Goal: Task Accomplishment & Management: Manage account settings

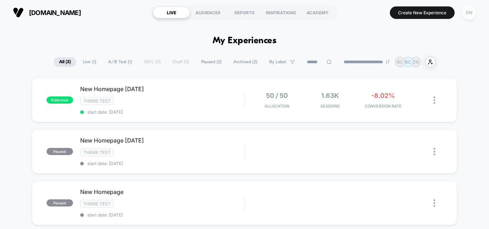
click at [465, 16] on div "DN" at bounding box center [469, 13] width 14 height 14
click at [467, 15] on div "DN" at bounding box center [469, 13] width 14 height 14
click at [470, 14] on div "DN" at bounding box center [469, 13] width 14 height 14
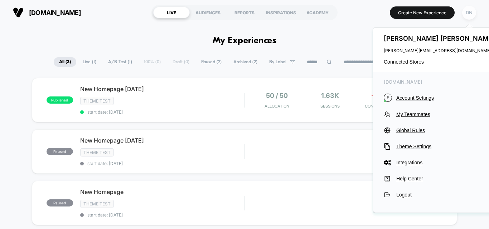
click at [473, 14] on div "DN" at bounding box center [469, 13] width 14 height 14
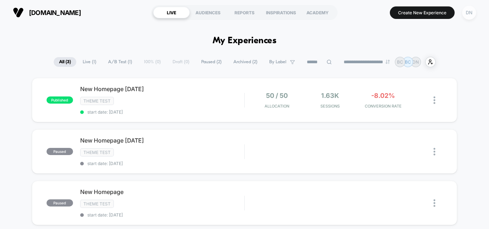
click at [469, 15] on div "DN" at bounding box center [469, 13] width 14 height 14
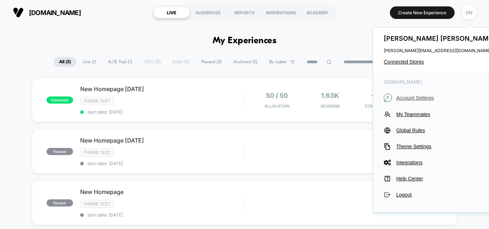
click at [412, 99] on span "Account Settings" at bounding box center [446, 98] width 101 height 6
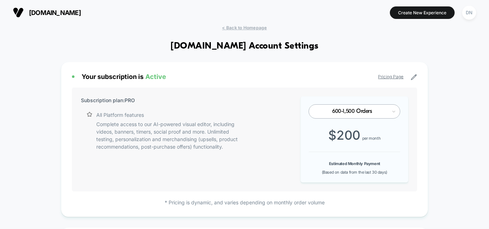
click at [239, 29] on span "< Back to Homepage" at bounding box center [244, 27] width 45 height 5
